Goal: Navigation & Orientation: Find specific page/section

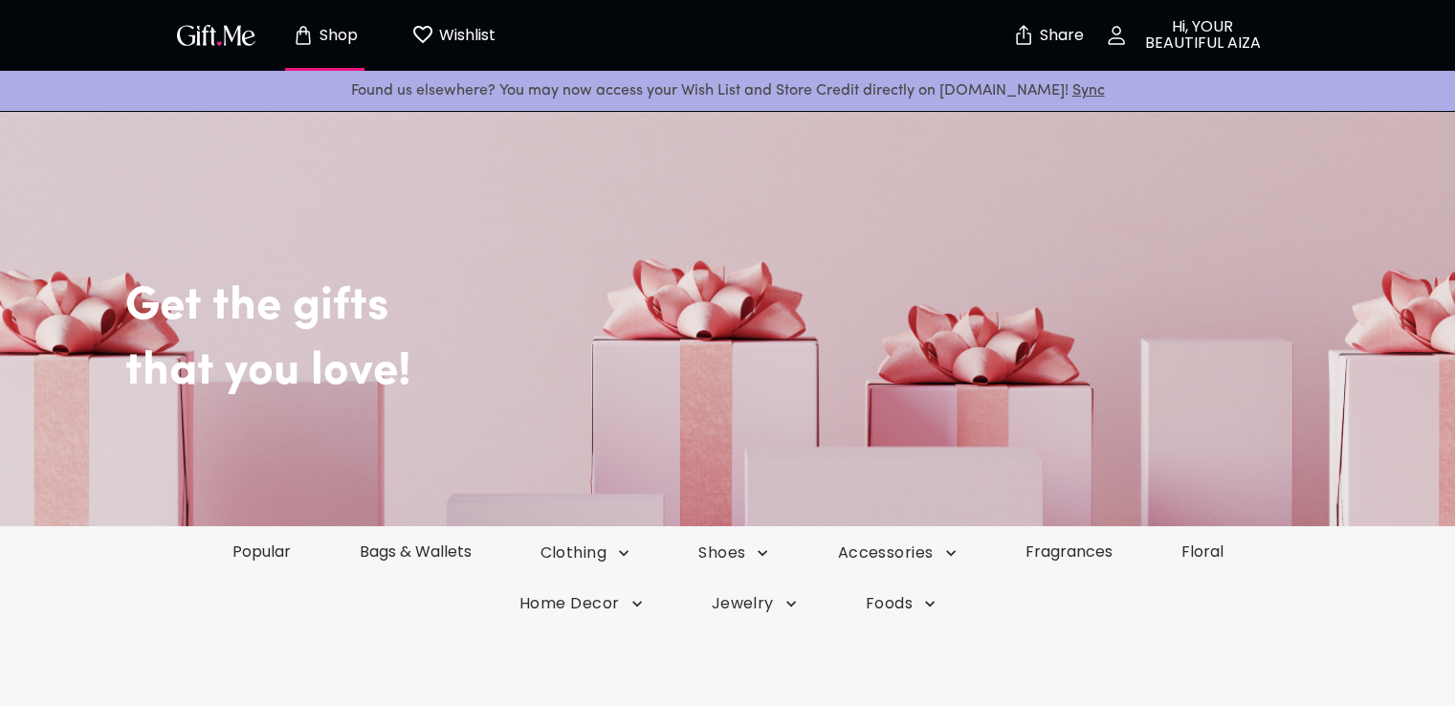
click at [444, 35] on p "Wishlist" at bounding box center [464, 35] width 61 height 25
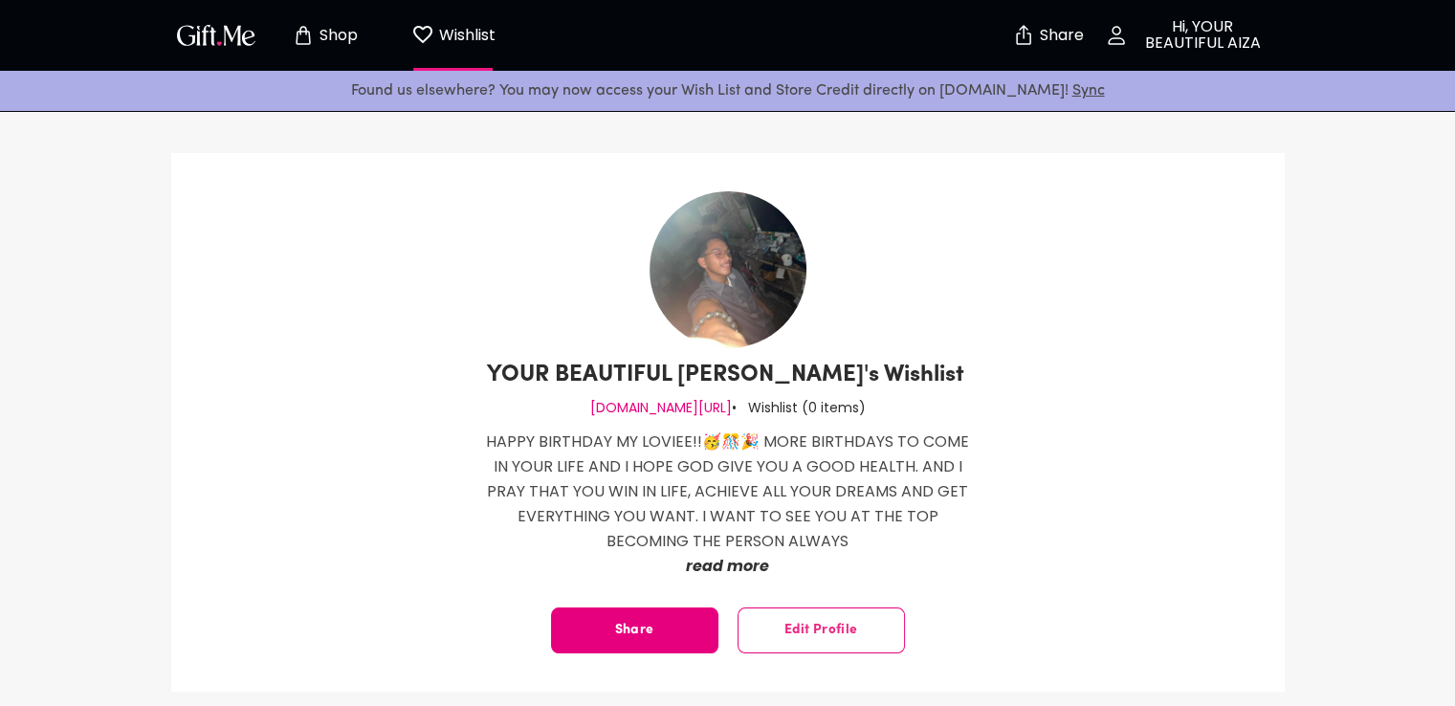
click at [317, 31] on p "Shop" at bounding box center [336, 36] width 43 height 16
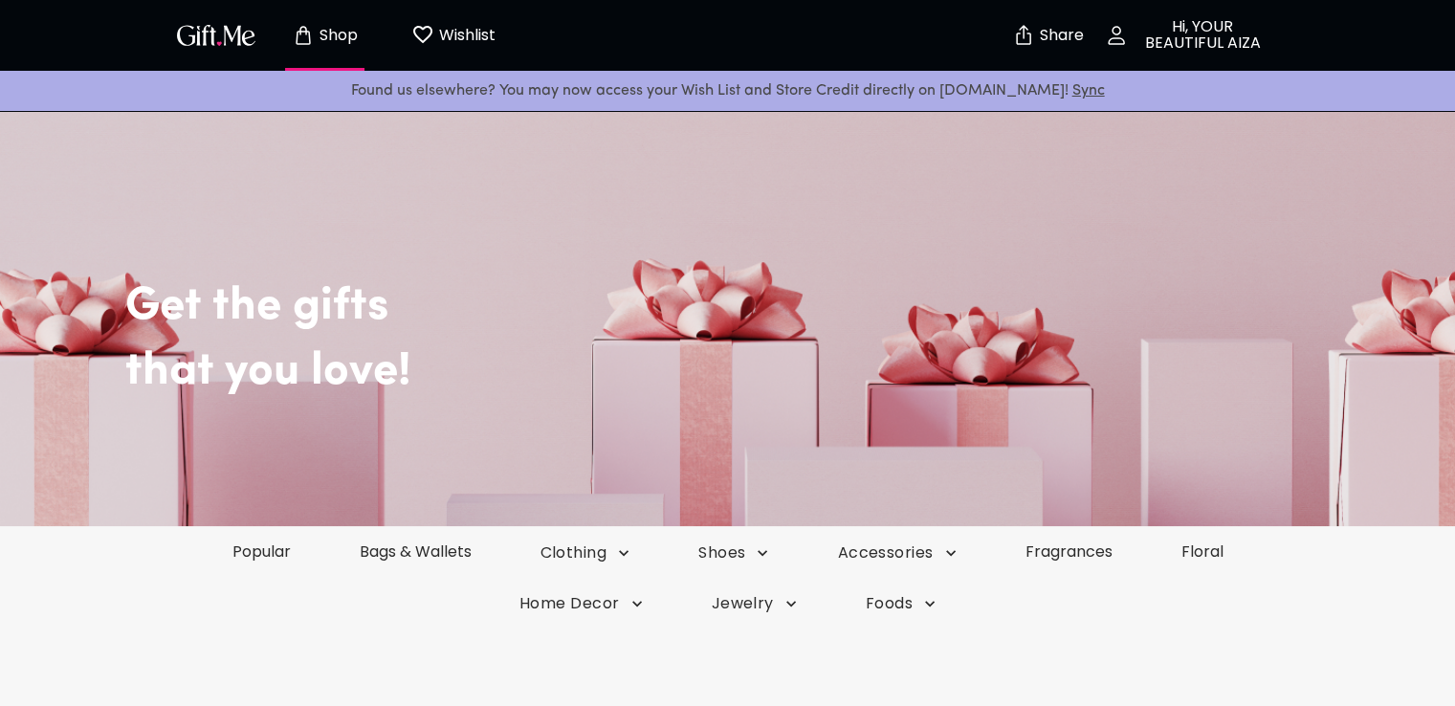
click at [214, 55] on div "Shop Wishlist 0" at bounding box center [344, 35] width 346 height 61
click at [214, 38] on img "button" at bounding box center [216, 35] width 86 height 28
